Goal: Task Accomplishment & Management: Use online tool/utility

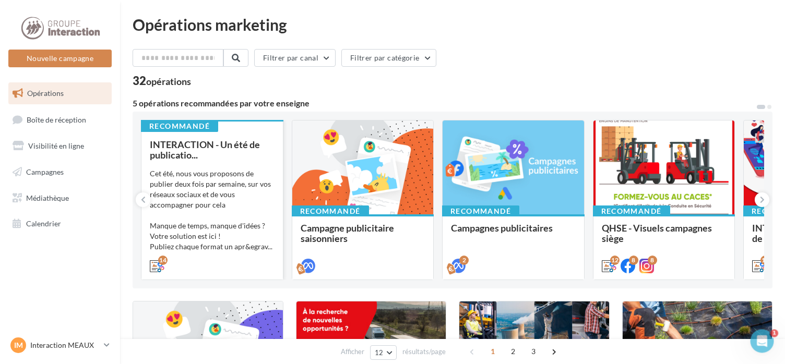
click at [58, 99] on link "Opérations" at bounding box center [60, 94] width 108 height 22
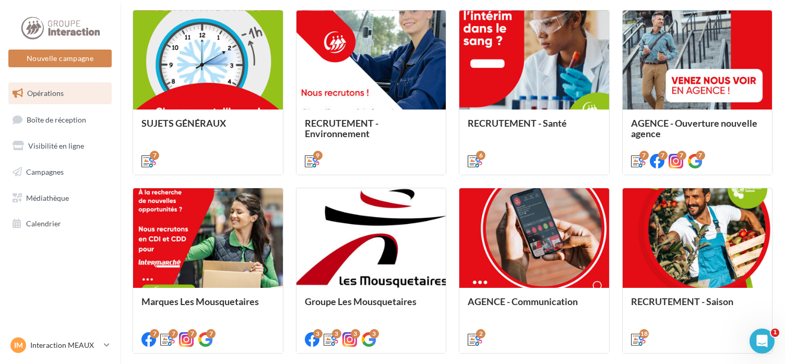
scroll to position [546, 0]
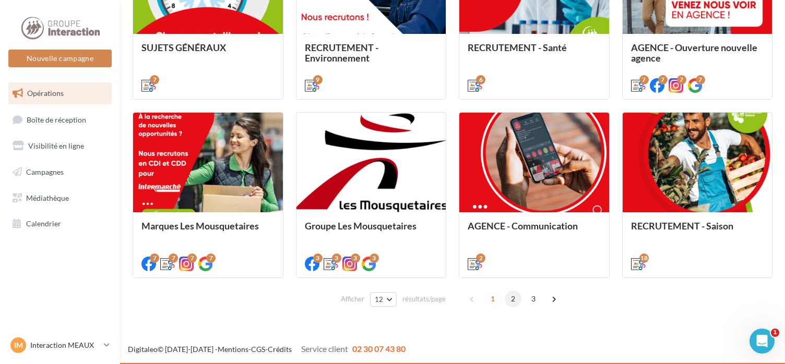
click at [511, 301] on span "2" at bounding box center [513, 299] width 17 height 17
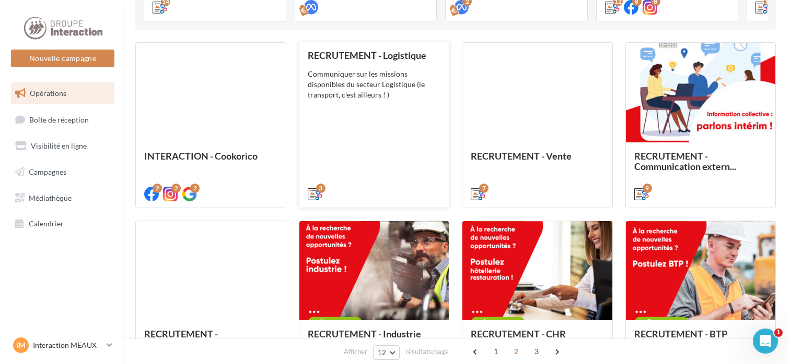
scroll to position [311, 0]
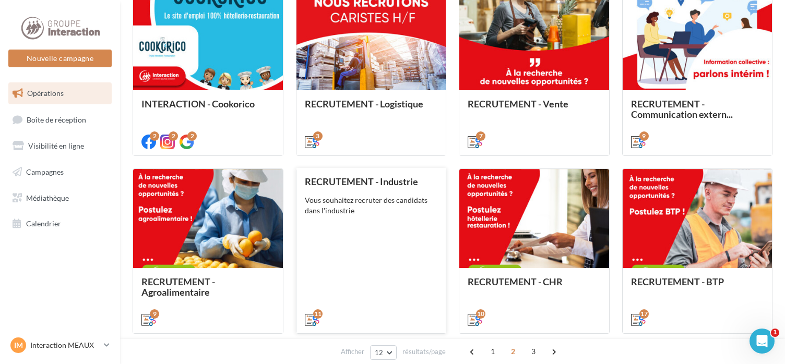
click at [378, 236] on div "RECRUTEMENT - Industrie Vous souhaitez recruter des candidats dans l'industrie" at bounding box center [371, 250] width 133 height 148
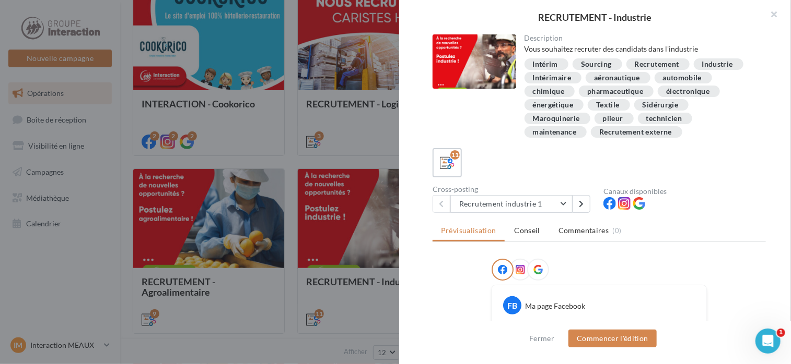
click at [655, 65] on div "Recrutement" at bounding box center [656, 65] width 44 height 8
click at [564, 205] on button "Recrutement industrie 1" at bounding box center [511, 204] width 122 height 18
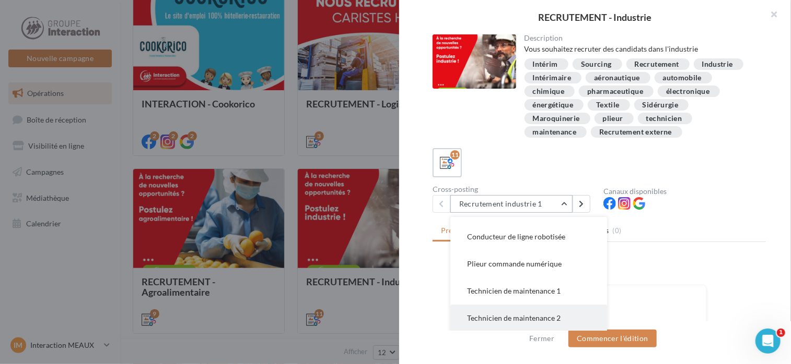
scroll to position [52, 0]
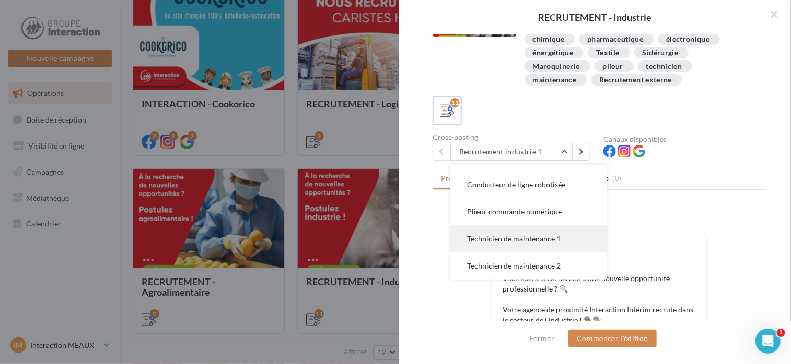
click at [545, 239] on span "Technicien de maintenance 1" at bounding box center [513, 238] width 93 height 9
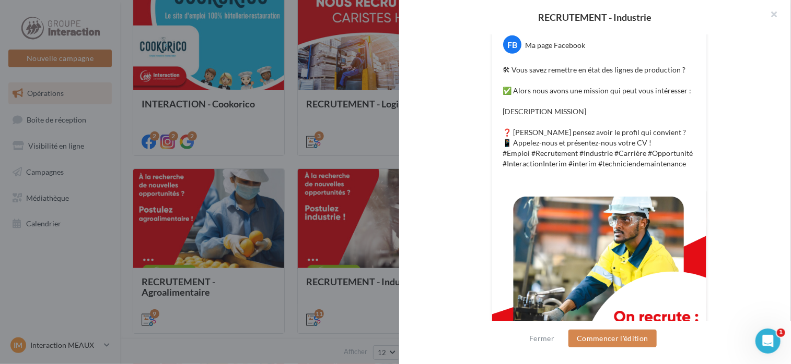
scroll to position [339, 0]
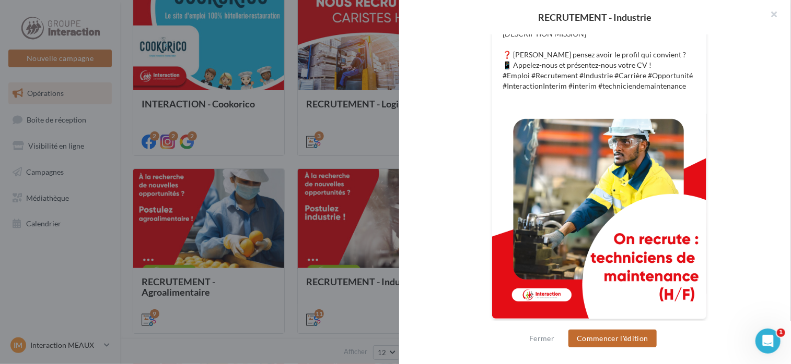
click at [631, 340] on button "Commencer l'édition" at bounding box center [612, 339] width 88 height 18
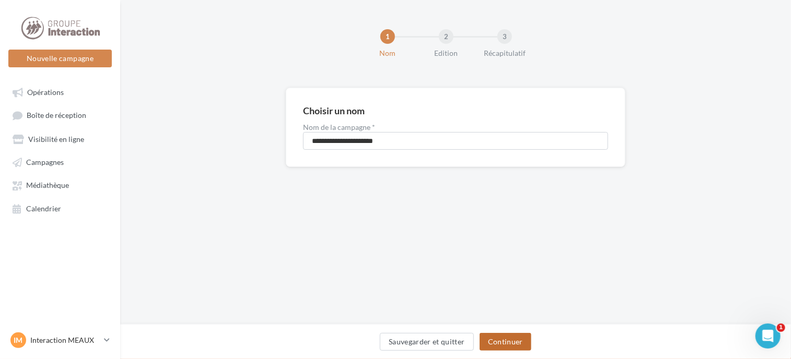
click at [518, 345] on button "Continuer" at bounding box center [505, 342] width 52 height 18
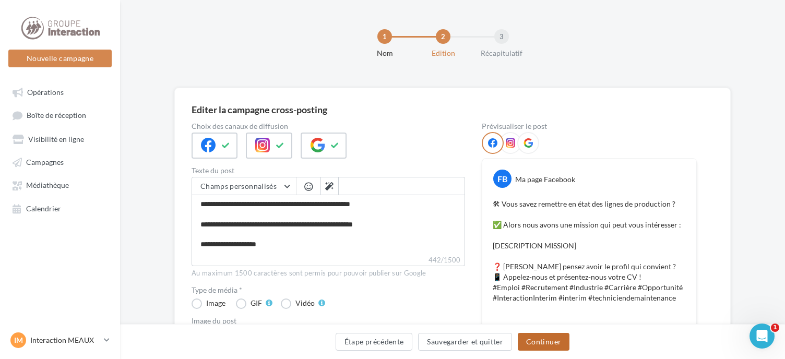
click at [544, 339] on button "Continuer" at bounding box center [544, 342] width 52 height 18
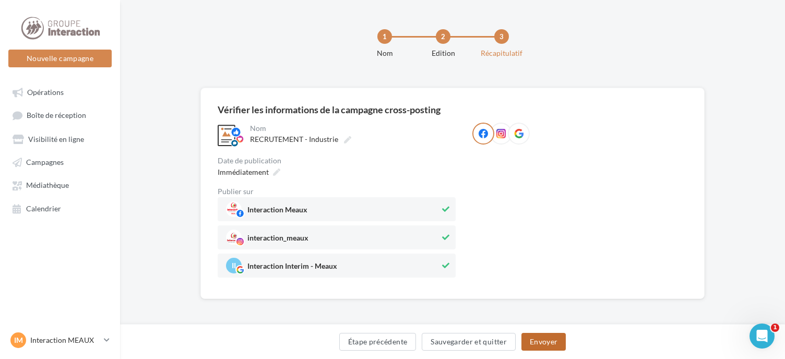
click at [537, 340] on button "Envoyer" at bounding box center [544, 342] width 44 height 18
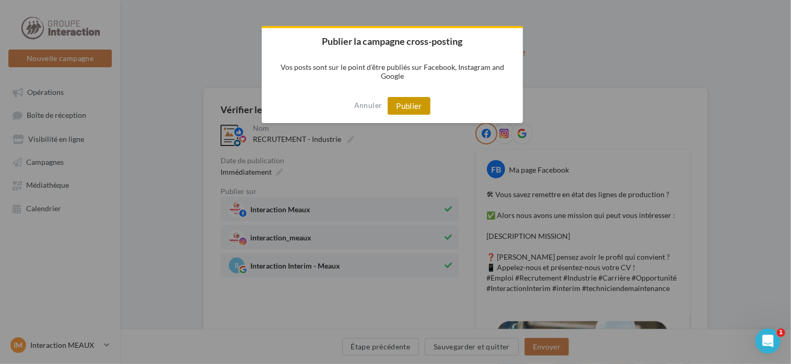
click at [408, 101] on button "Publier" at bounding box center [408, 106] width 43 height 18
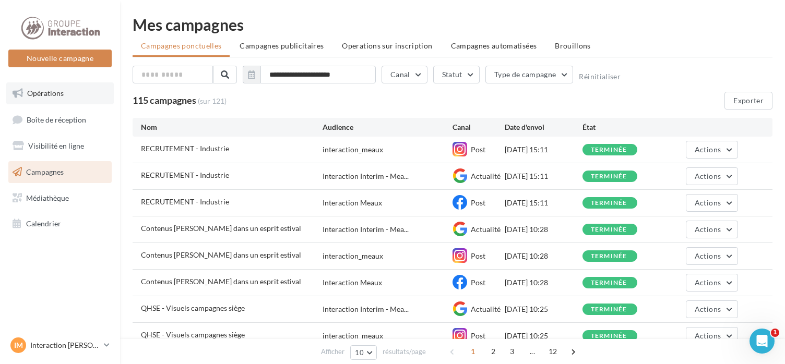
click at [50, 97] on span "Opérations" at bounding box center [45, 93] width 37 height 9
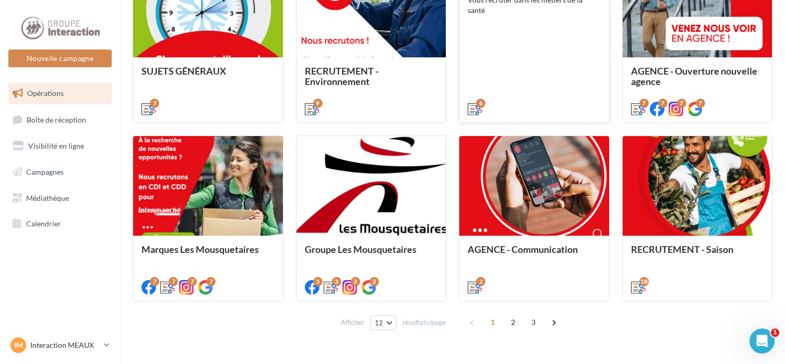
scroll to position [546, 0]
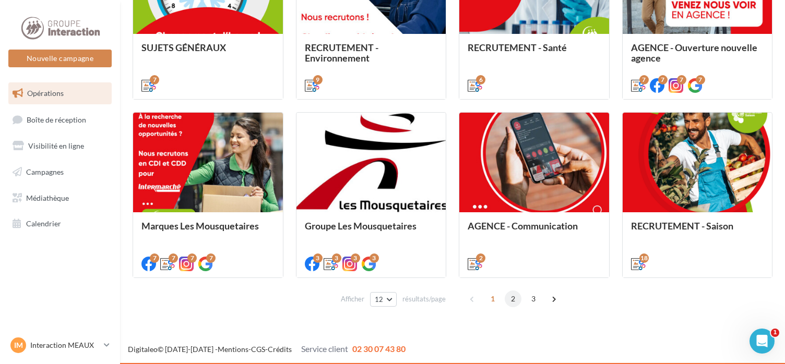
click at [510, 300] on span "2" at bounding box center [513, 299] width 17 height 17
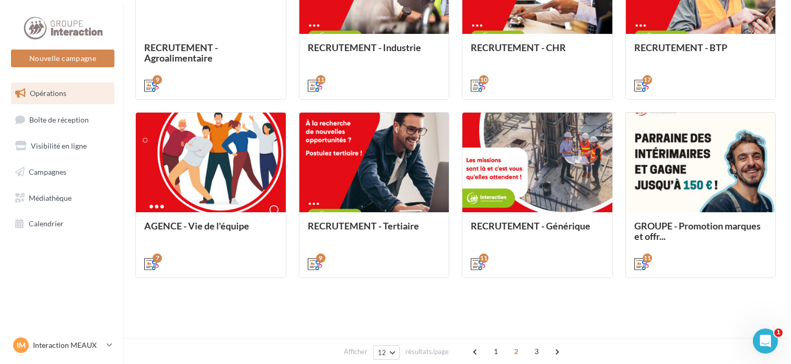
scroll to position [259, 0]
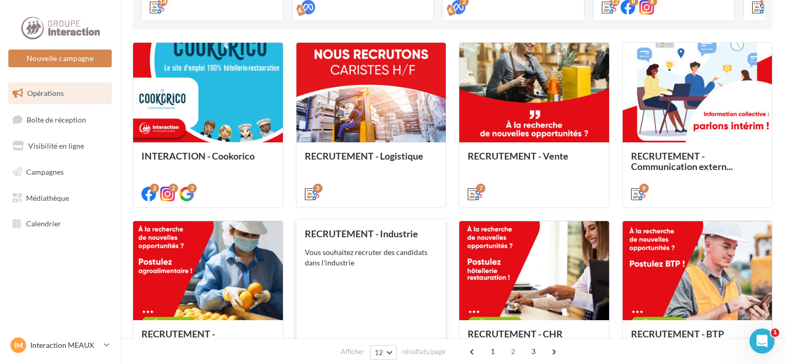
click at [375, 269] on div "RECRUTEMENT - Industrie Vous souhaitez recruter des candidats dans l'industrie" at bounding box center [371, 303] width 133 height 148
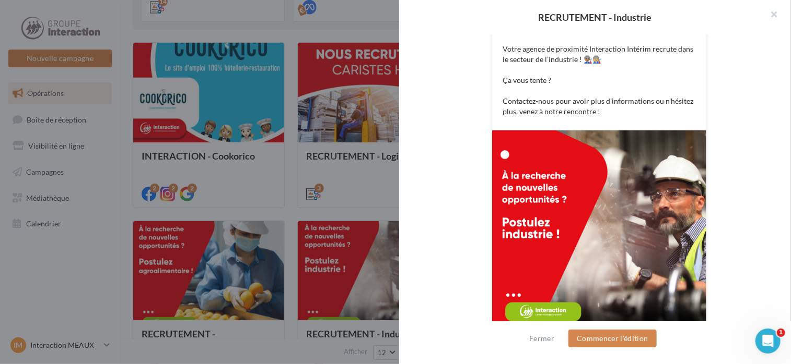
scroll to position [339, 0]
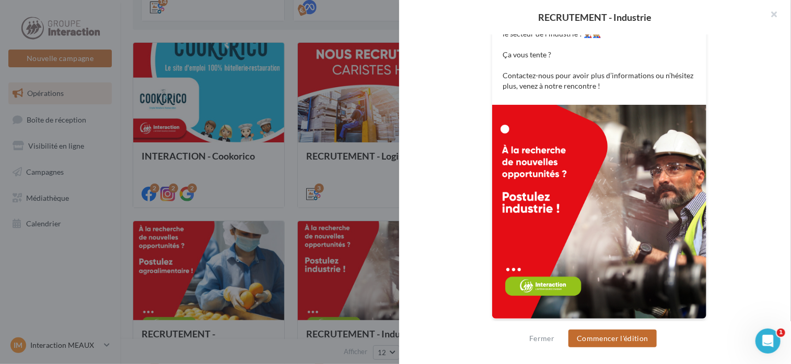
click at [633, 340] on button "Commencer l'édition" at bounding box center [612, 339] width 88 height 18
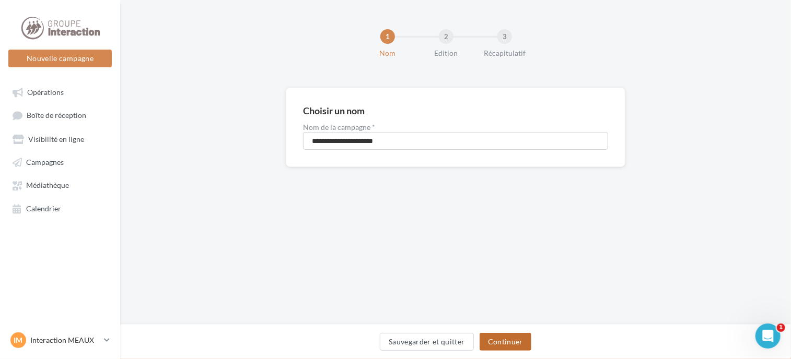
click at [515, 341] on button "Continuer" at bounding box center [505, 342] width 52 height 18
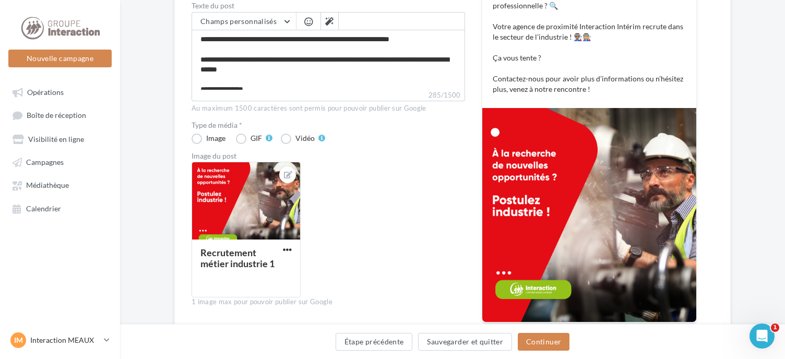
scroll to position [272, 0]
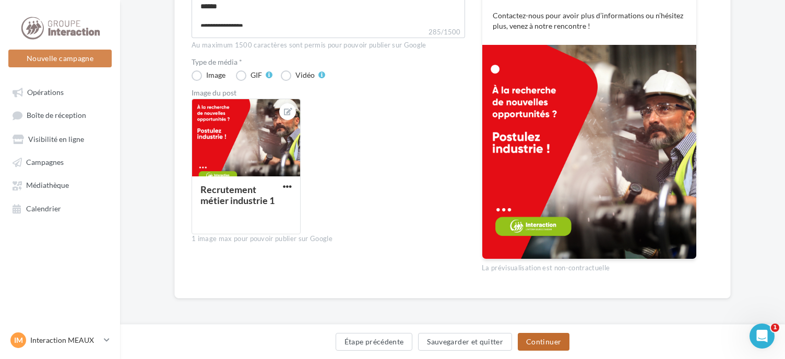
click at [555, 342] on button "Continuer" at bounding box center [544, 342] width 52 height 18
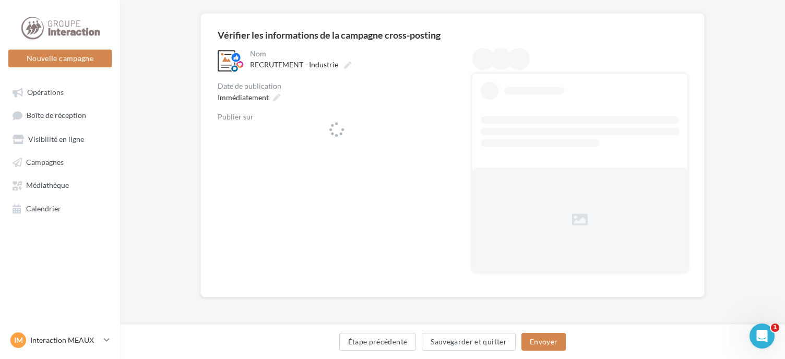
scroll to position [74, 0]
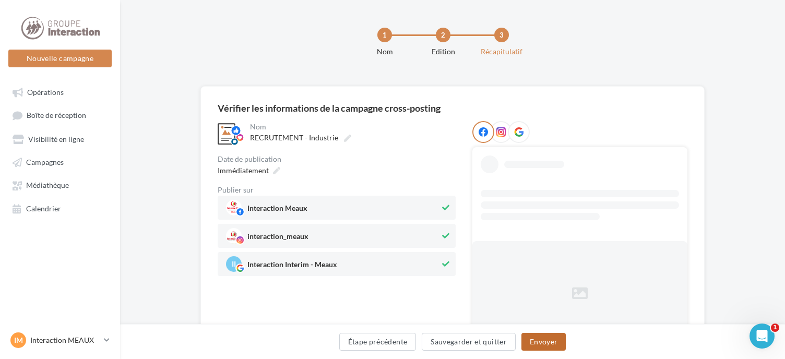
click at [544, 342] on button "Envoyer" at bounding box center [544, 342] width 44 height 18
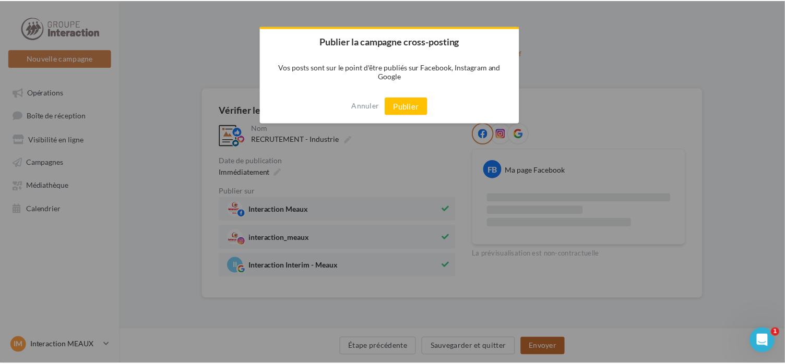
scroll to position [0, 0]
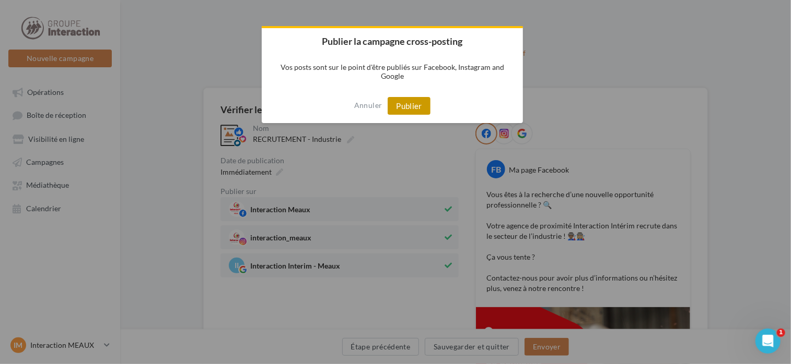
click at [414, 107] on button "Publier" at bounding box center [408, 106] width 43 height 18
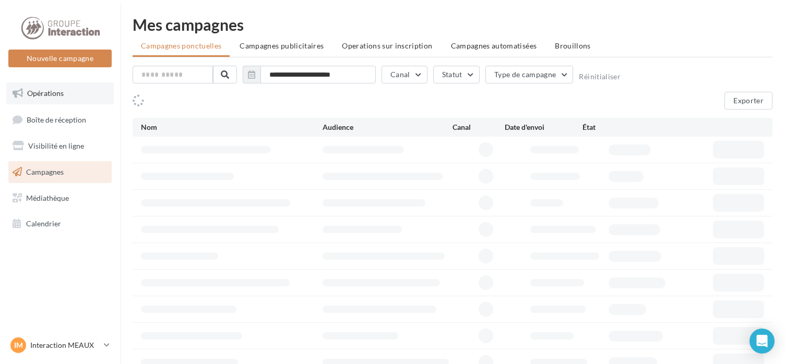
click at [57, 96] on span "Opérations" at bounding box center [45, 93] width 37 height 9
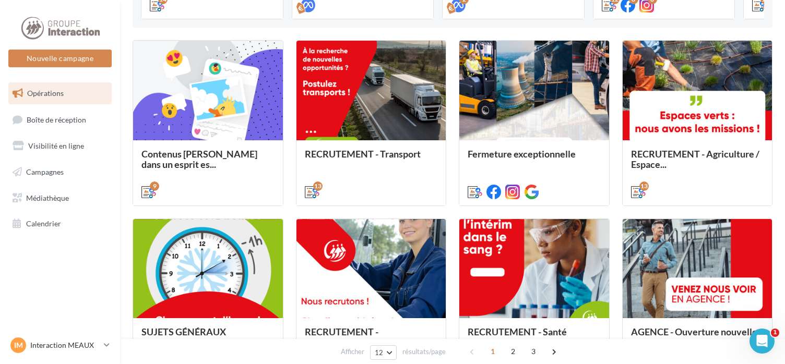
scroll to position [546, 0]
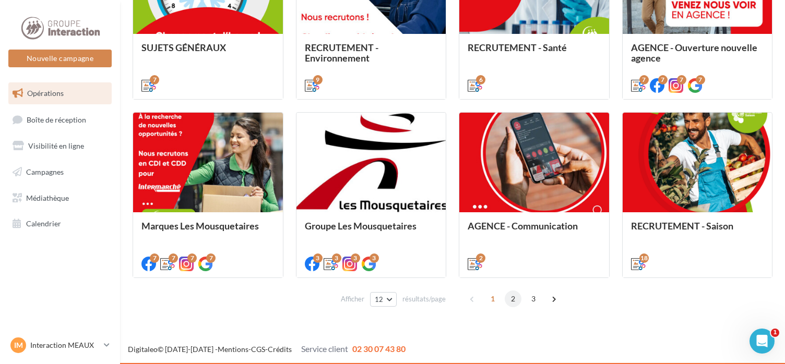
click at [512, 297] on span "2" at bounding box center [513, 299] width 17 height 17
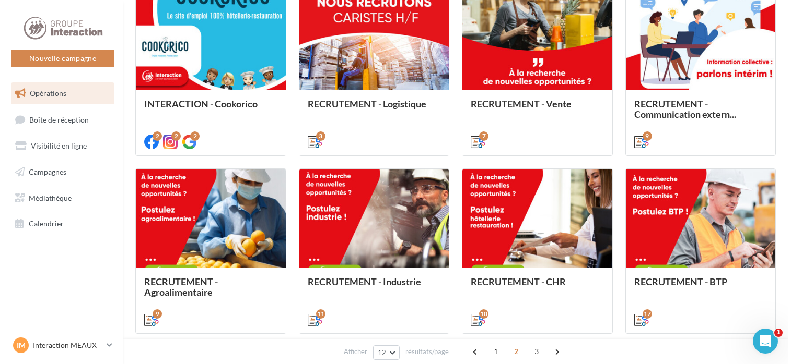
scroll to position [363, 0]
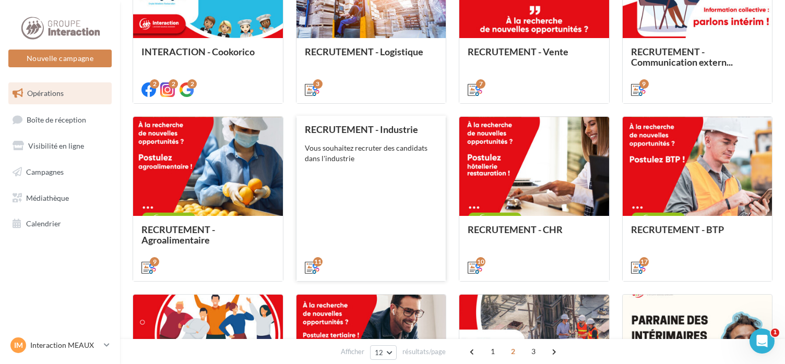
click at [353, 187] on div "RECRUTEMENT - Industrie Vous souhaitez recruter des candidats dans l'industrie" at bounding box center [371, 198] width 133 height 148
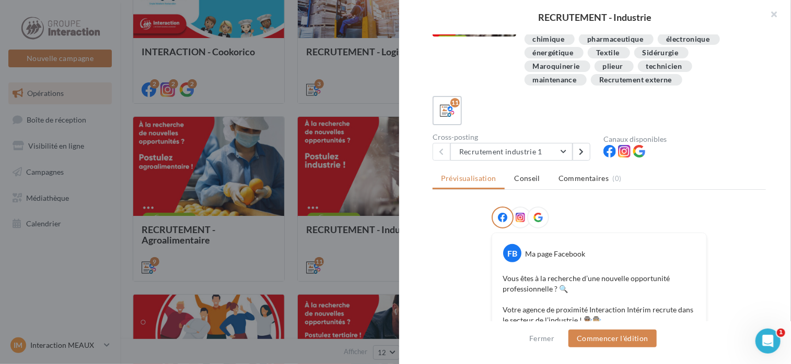
scroll to position [104, 0]
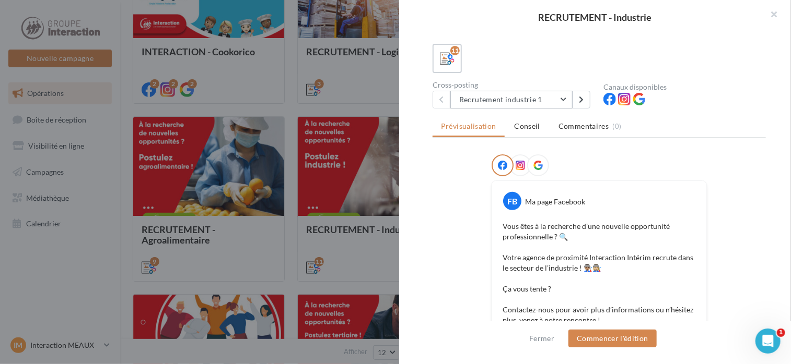
click at [562, 99] on button "Recrutement industrie 1" at bounding box center [511, 100] width 122 height 18
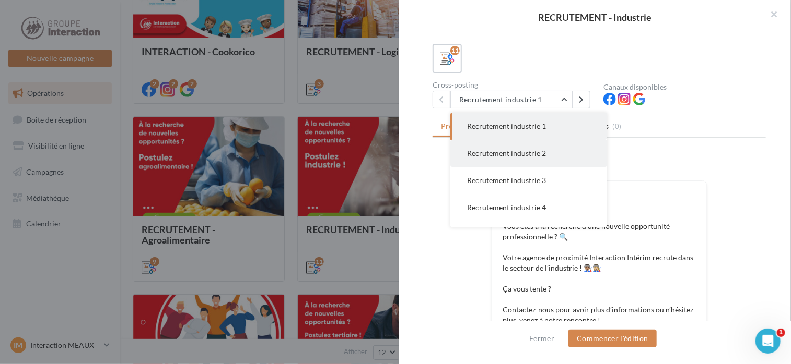
click at [549, 155] on button "Recrutement industrie 2" at bounding box center [528, 153] width 157 height 27
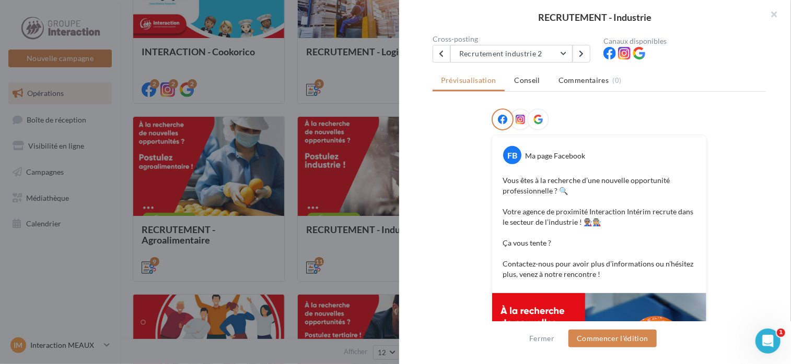
scroll to position [98, 0]
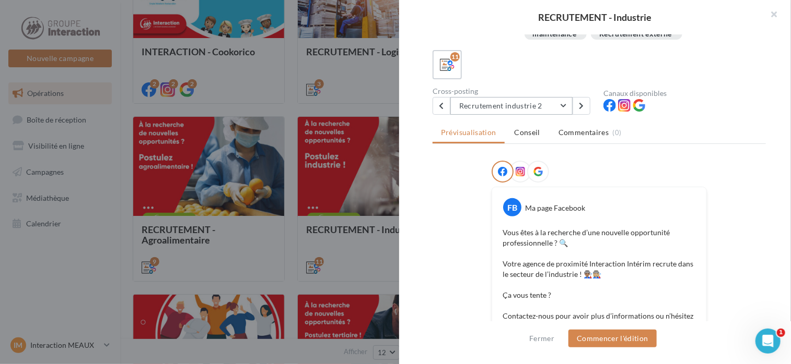
click at [563, 102] on button "Recrutement industrie 2" at bounding box center [511, 106] width 122 height 18
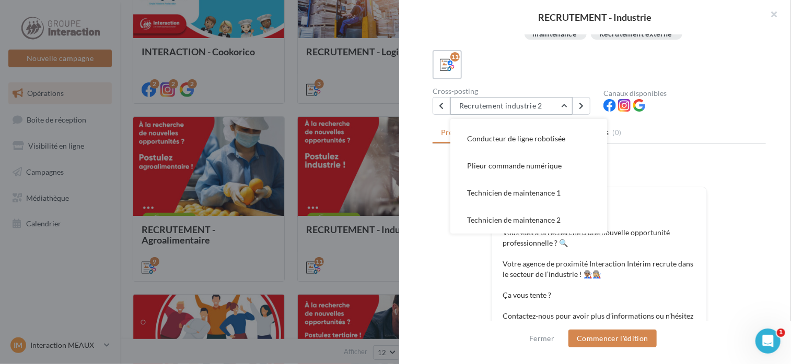
scroll to position [150, 0]
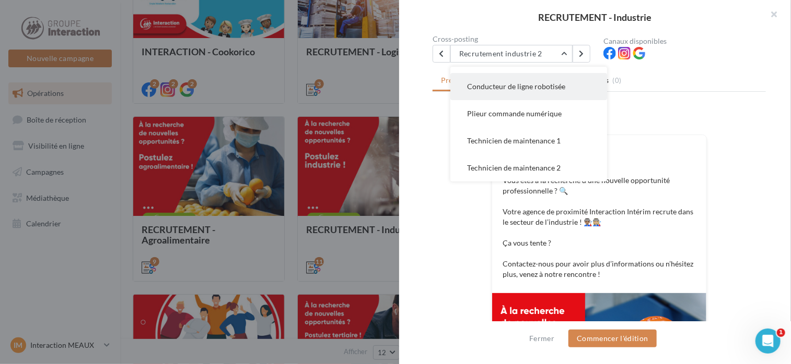
click at [541, 82] on span "Conducteur de ligne robotisée" at bounding box center [516, 86] width 98 height 9
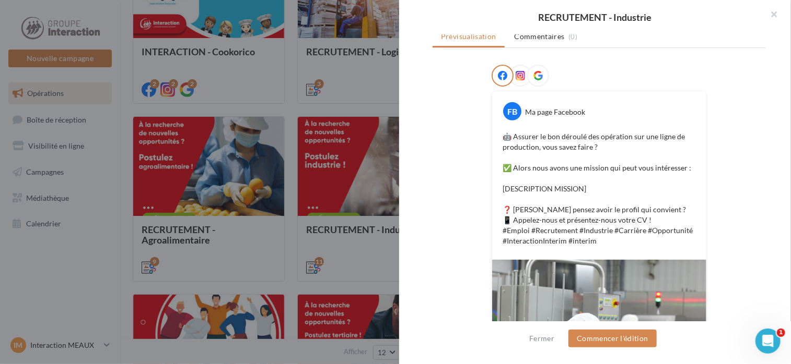
scroll to position [0, 0]
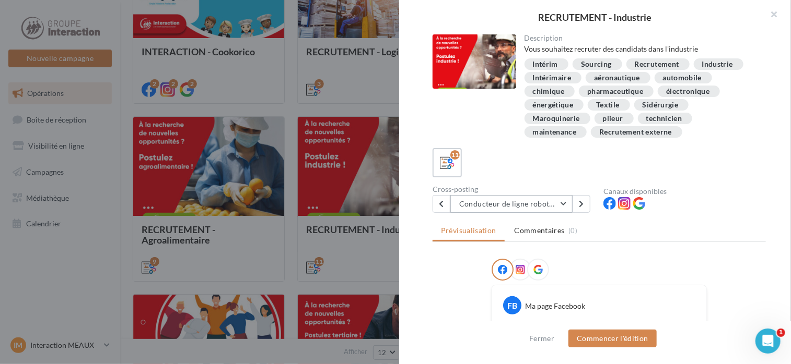
click at [564, 202] on button "Conducteur de ligne robotisée" at bounding box center [511, 204] width 122 height 18
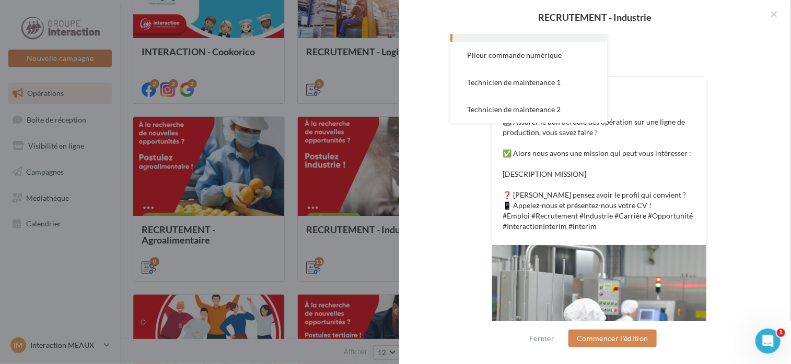
scroll to position [104, 0]
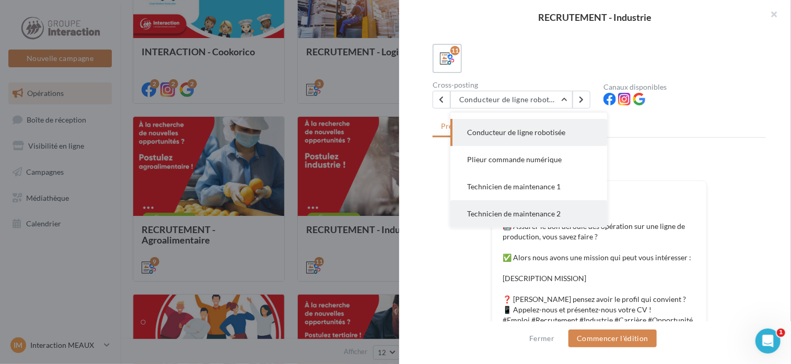
click at [538, 216] on span "Technicien de maintenance 2" at bounding box center [513, 213] width 93 height 9
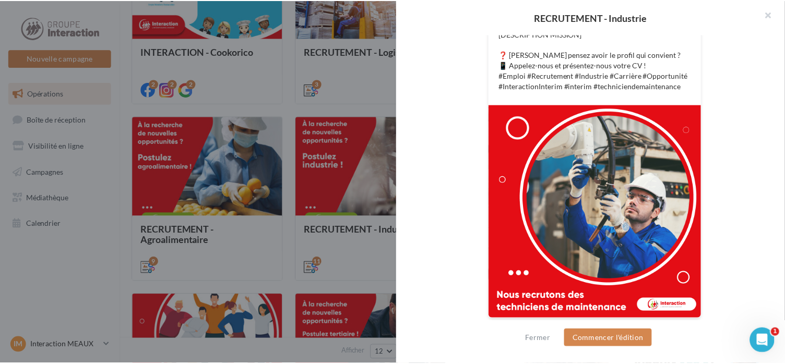
scroll to position [26, 0]
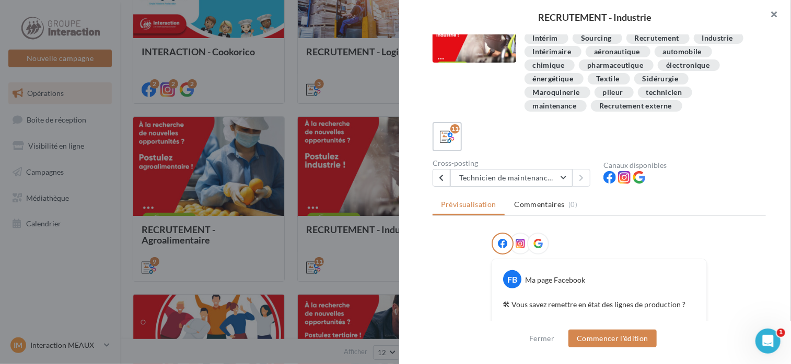
click at [774, 17] on button "button" at bounding box center [770, 15] width 42 height 31
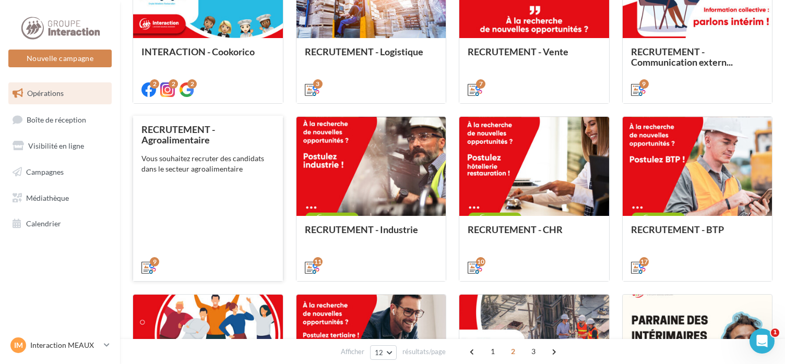
click at [228, 189] on div "RECRUTEMENT - Agroalimentaire Vous souhaitez recruter des candidats dans le sec…" at bounding box center [208, 198] width 133 height 148
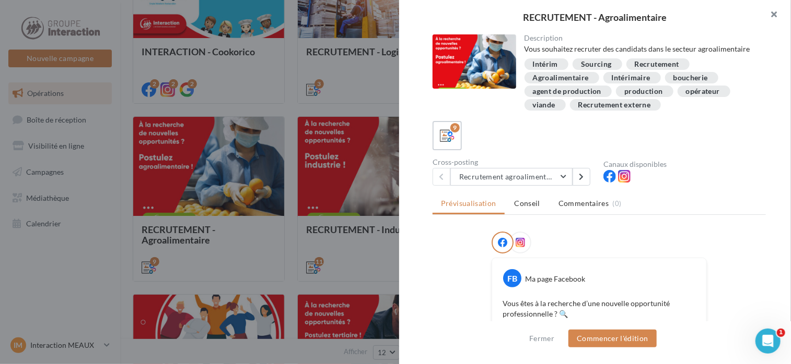
click at [774, 14] on button "button" at bounding box center [770, 15] width 42 height 31
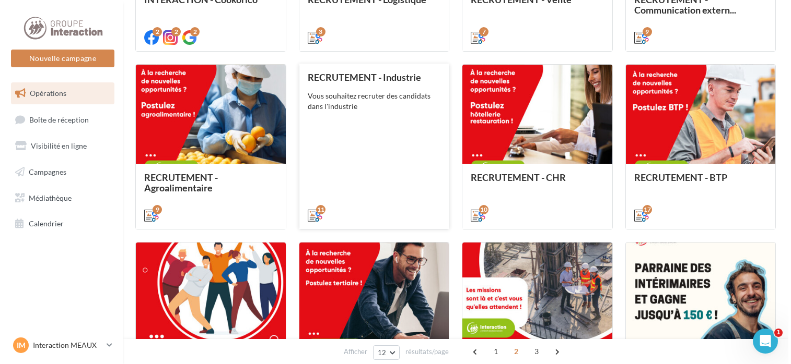
scroll to position [468, 0]
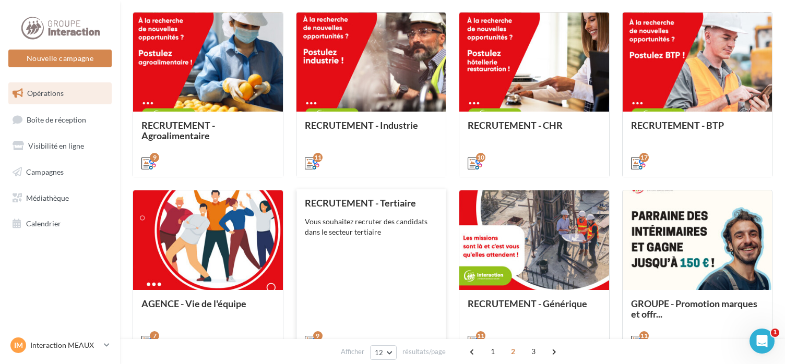
click at [368, 229] on div "Vous souhaitez recruter des candidats dans le secteur tertiaire" at bounding box center [371, 227] width 133 height 21
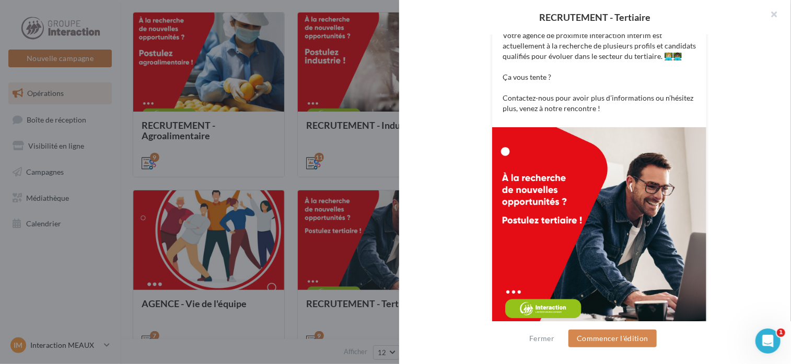
scroll to position [336, 0]
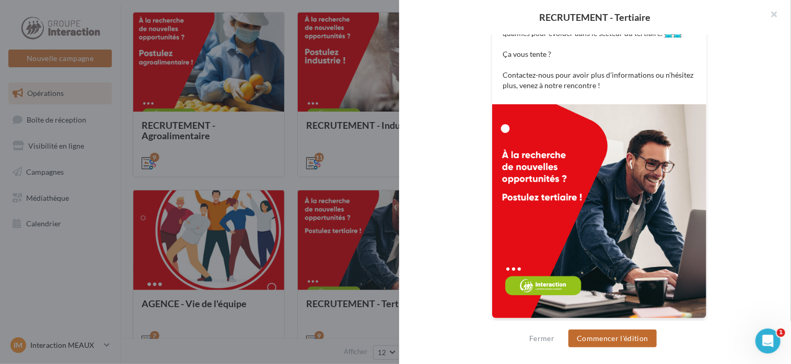
click at [602, 343] on button "Commencer l'édition" at bounding box center [612, 339] width 88 height 18
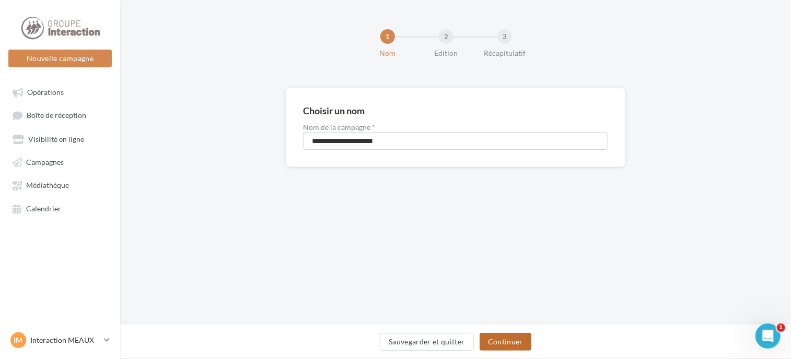
click at [501, 340] on button "Continuer" at bounding box center [505, 342] width 52 height 18
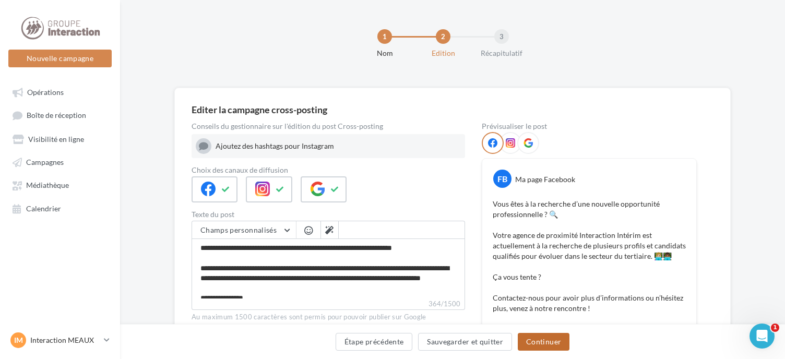
click at [546, 340] on button "Continuer" at bounding box center [544, 342] width 52 height 18
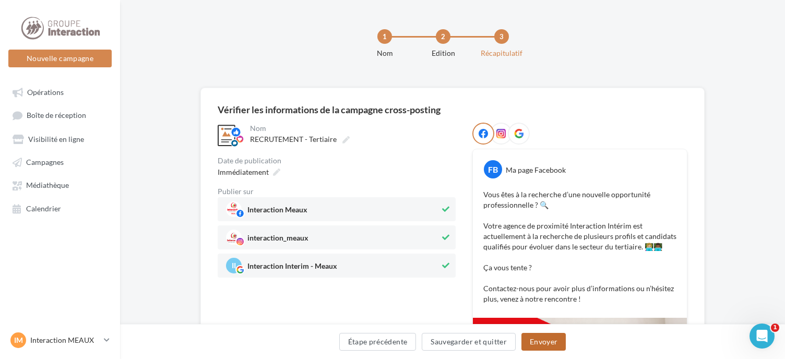
click at [556, 344] on button "Envoyer" at bounding box center [544, 342] width 44 height 18
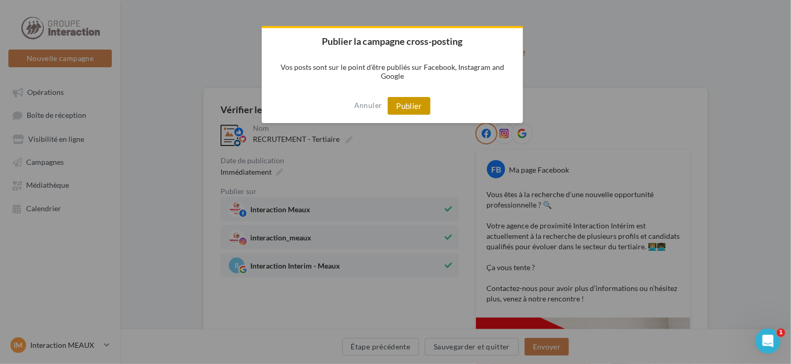
click at [420, 106] on button "Publier" at bounding box center [408, 106] width 43 height 18
